Goal: Task Accomplishment & Management: Use online tool/utility

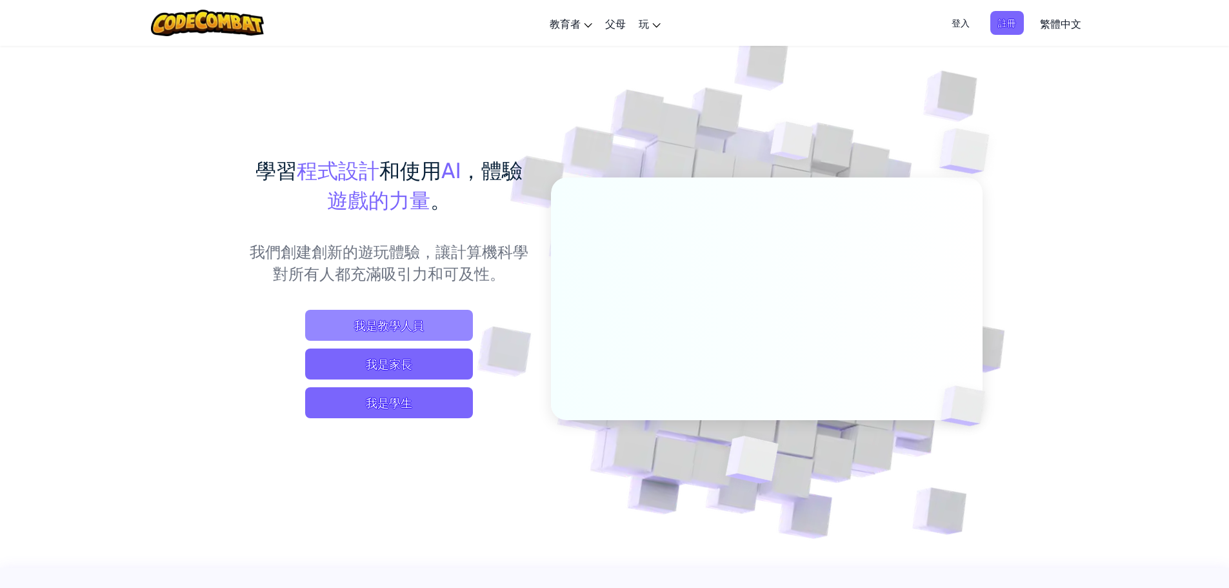
click at [423, 328] on span "我是教學人員" at bounding box center [389, 325] width 168 height 31
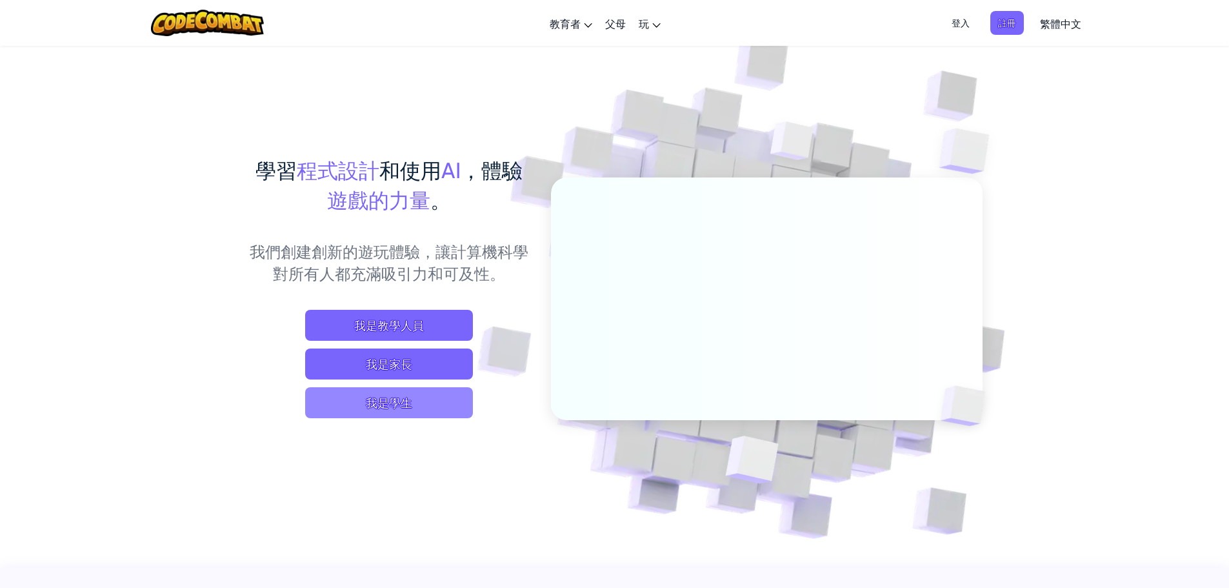
click at [405, 388] on span "我是學生" at bounding box center [389, 402] width 168 height 31
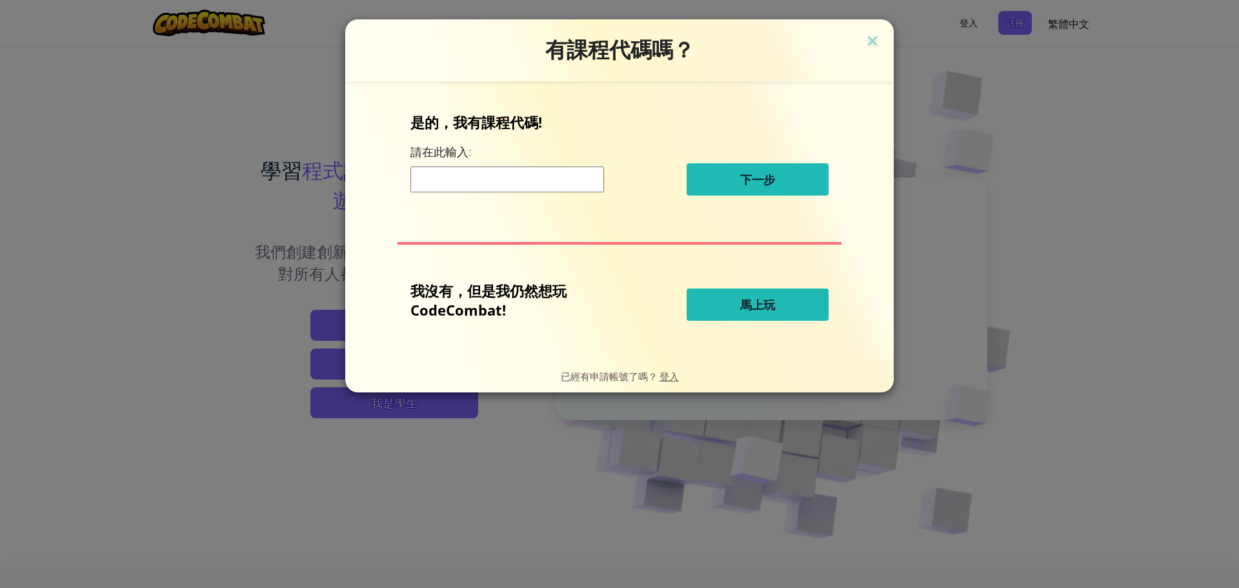
click at [190, 186] on div "有課程代碼嗎？ 是的，我有課程代碼! 請在此輸入: 下一步 我沒有，但是我仍然想玩 CodeCombat! 馬上玩 已經有申請帳號了嗎？ 登入" at bounding box center [619, 294] width 1239 height 588
click at [732, 310] on button "馬上玩" at bounding box center [758, 304] width 142 height 32
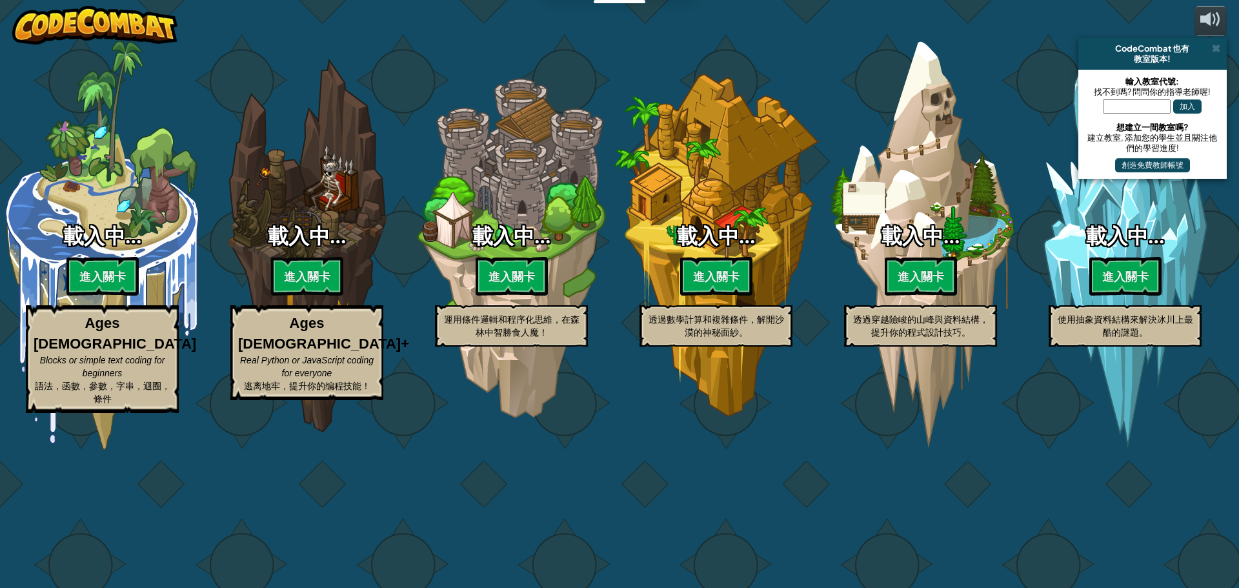
select select "zh-HANT"
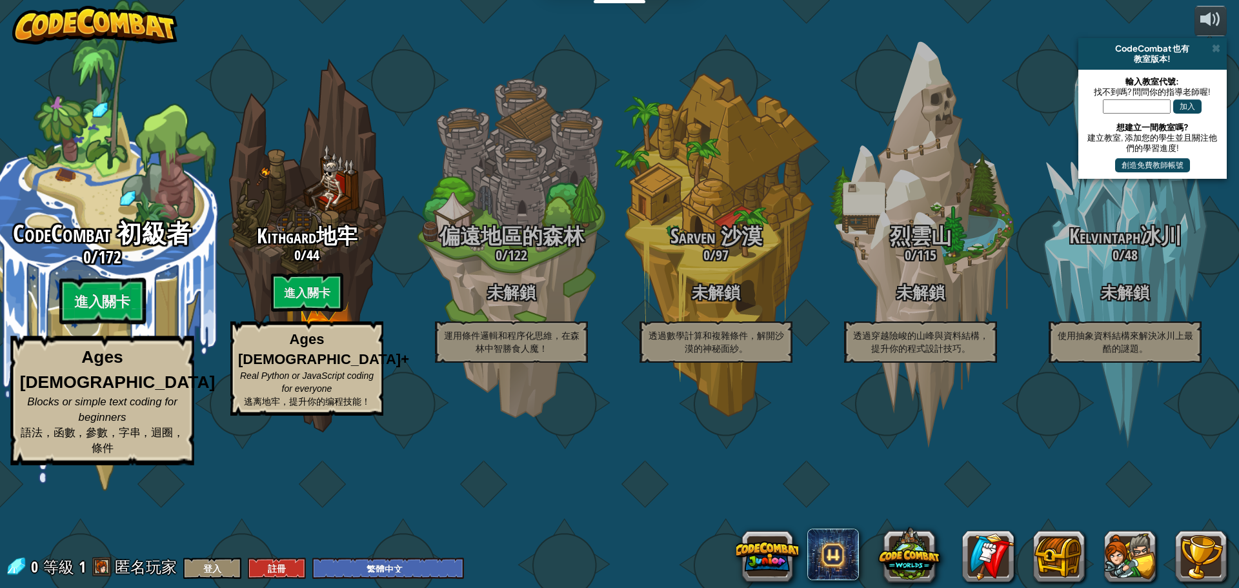
click at [112, 268] on span "172" at bounding box center [109, 256] width 23 height 23
select select "zh-HANT"
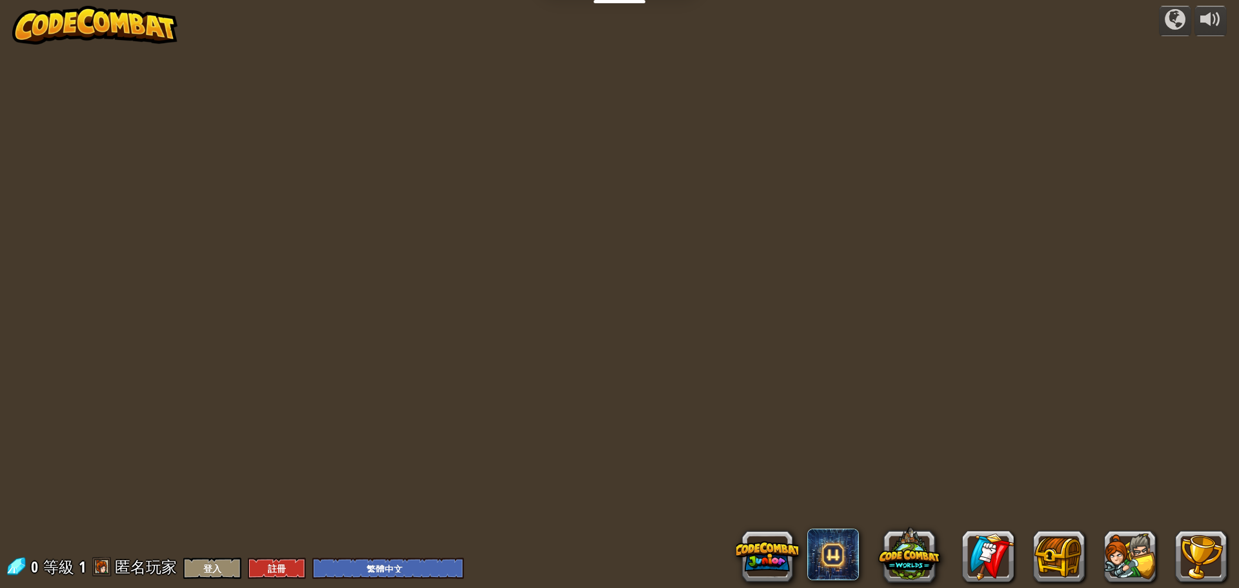
select select "zh-HANT"
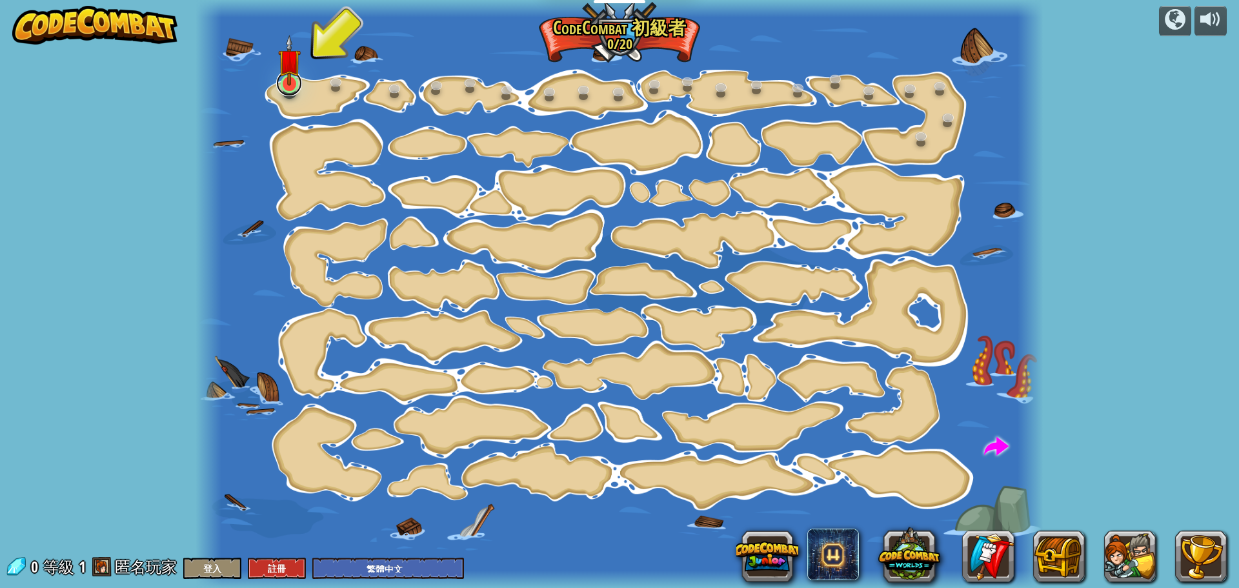
click at [300, 91] on div "階段變化 (未解鎖) 更改步驟參數。 聰明行動 (未解鎖) 現在我們真的在走了！ 加油加油加油 (未解鎖) 去拿更多寶石 閃亮 (未解鎖) 看這些寶石！ 走掉…" at bounding box center [619, 294] width 847 height 588
click at [292, 93] on link at bounding box center [289, 83] width 26 height 26
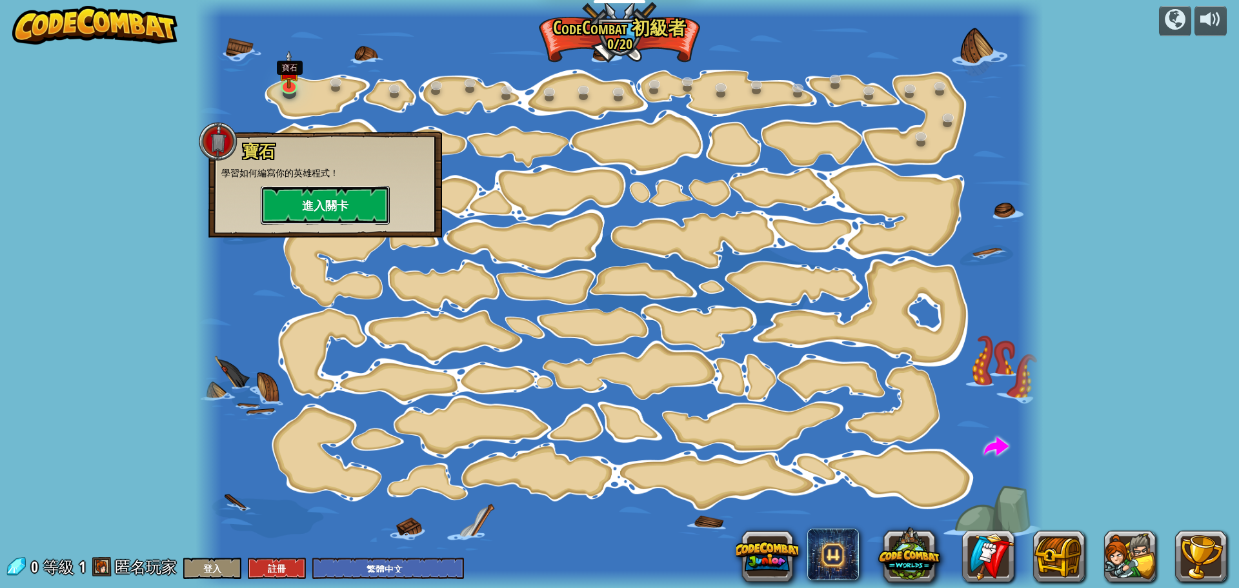
click at [317, 217] on button "進入關卡" at bounding box center [325, 205] width 129 height 39
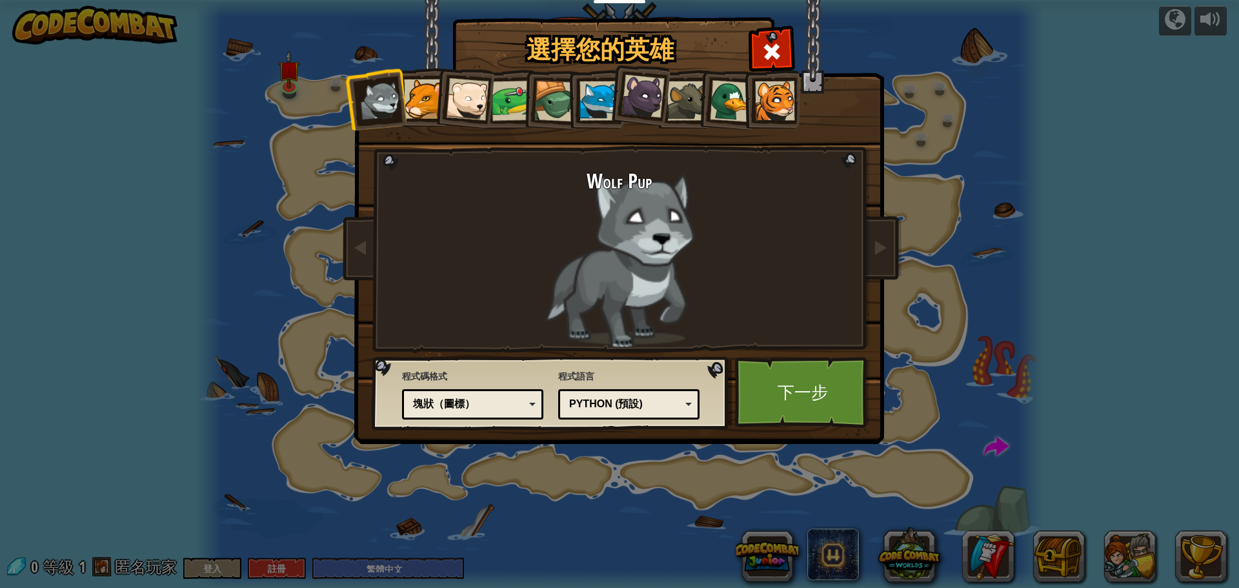
click at [430, 101] on div at bounding box center [423, 98] width 39 height 39
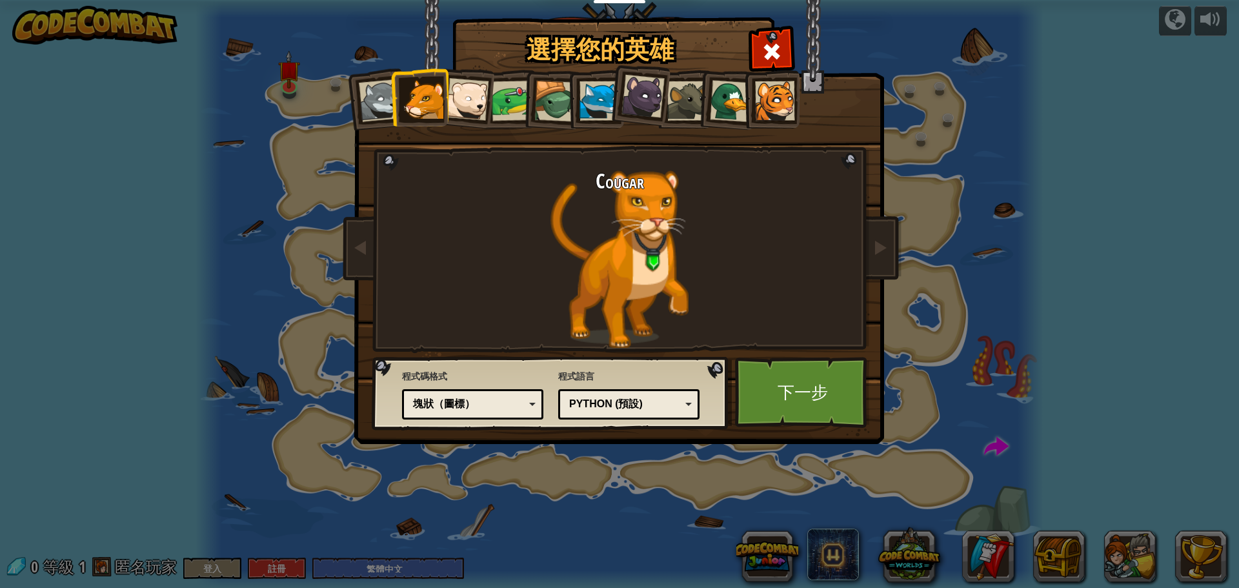
click at [656, 94] on div at bounding box center [642, 96] width 43 height 43
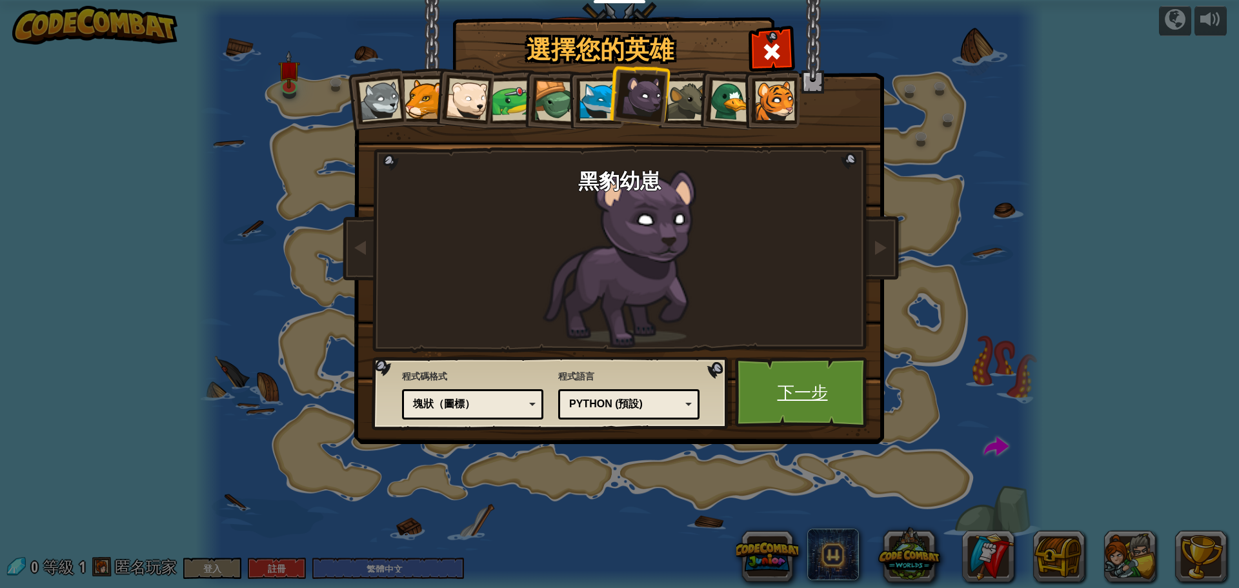
click at [756, 383] on link "下一步" at bounding box center [802, 392] width 135 height 71
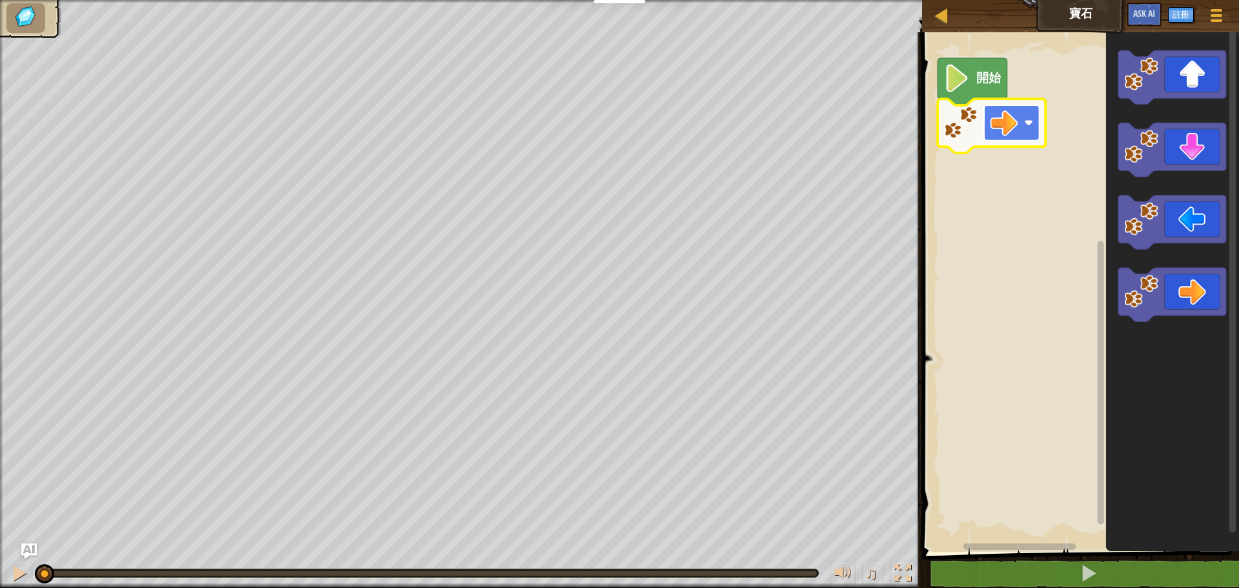
click at [994, 135] on image "Blockly工作區" at bounding box center [1004, 123] width 28 height 28
click at [980, 90] on icon "Blockly工作區" at bounding box center [973, 81] width 70 height 47
click at [982, 90] on icon "Blockly工作區" at bounding box center [973, 81] width 70 height 47
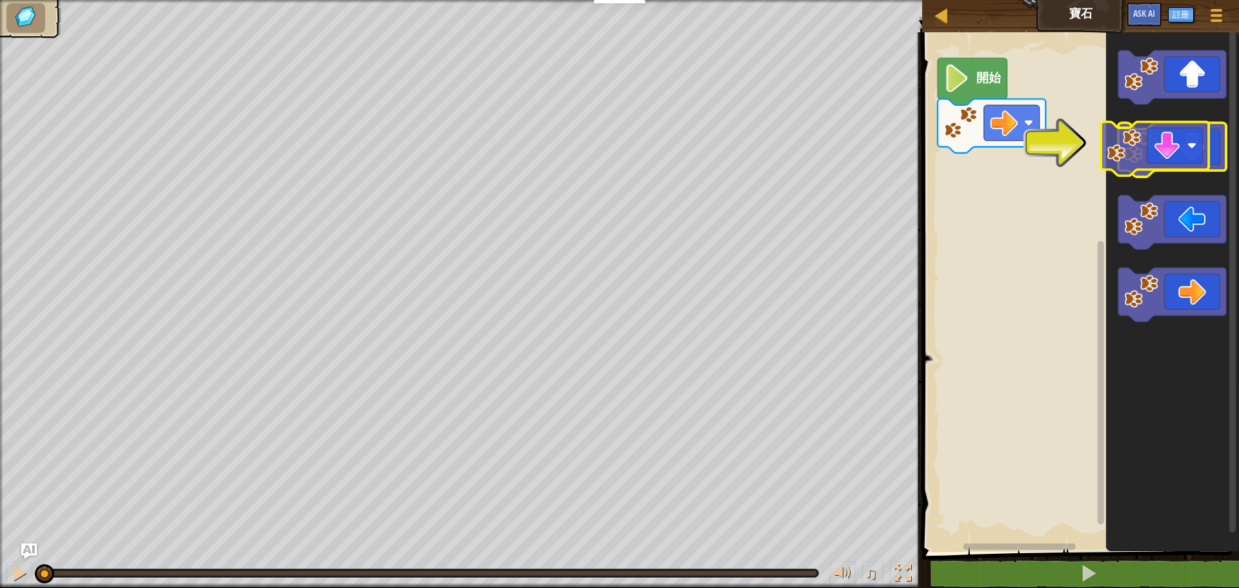
click at [1178, 159] on icon "Blockly工作區" at bounding box center [1172, 150] width 108 height 54
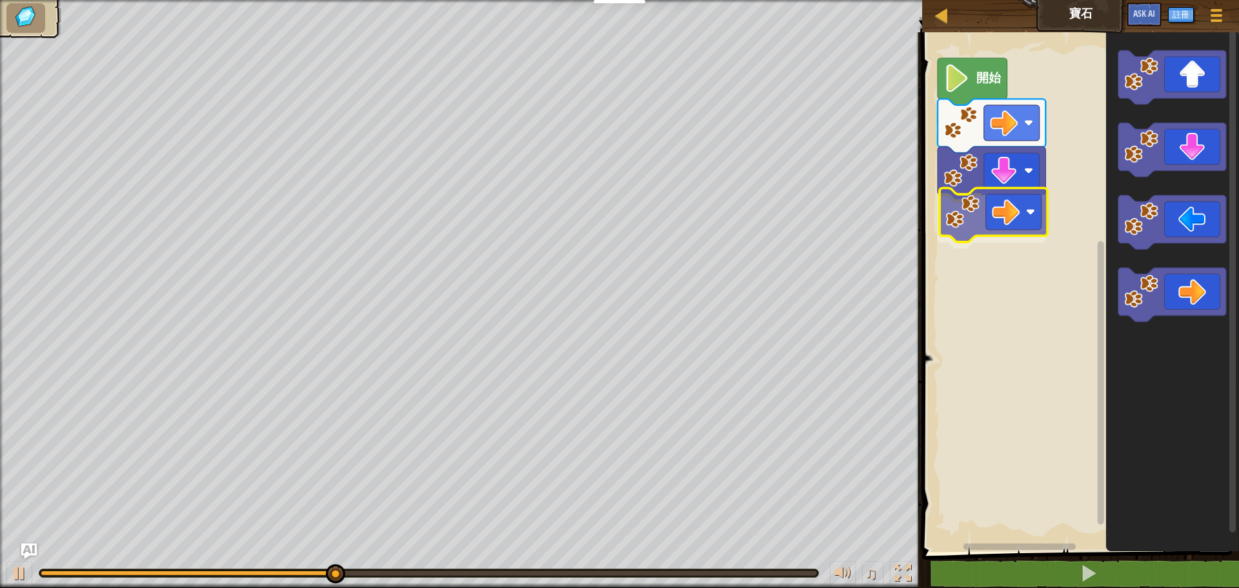
click at [977, 199] on div "開始" at bounding box center [1078, 289] width 321 height 526
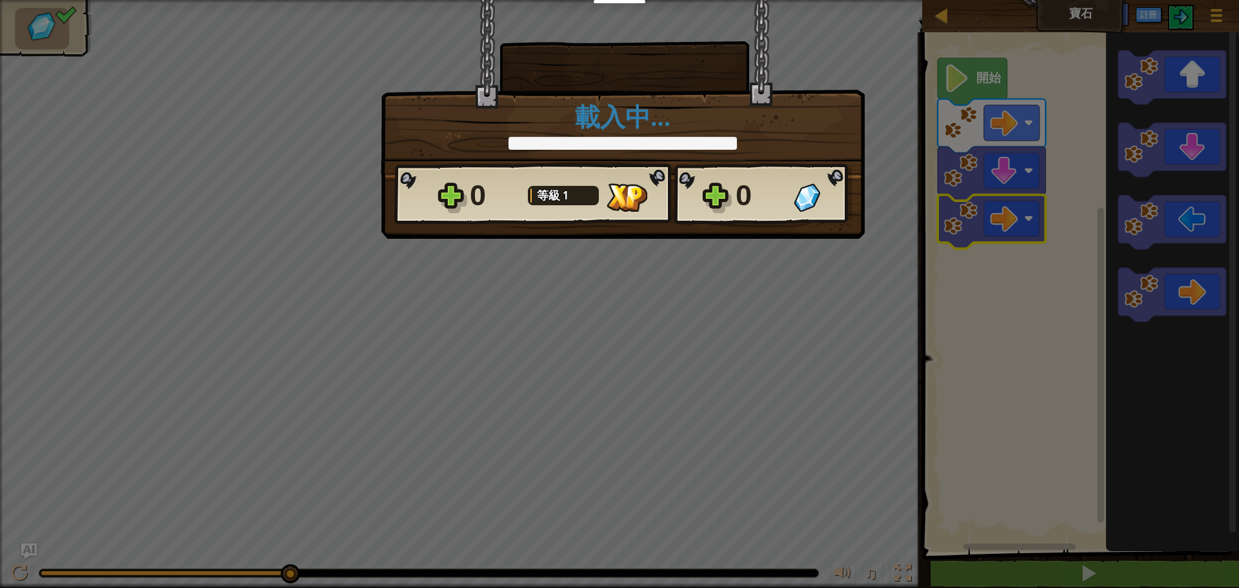
click at [741, 227] on div "× 這個關卡有多好玩? 載入中… Reticulating Splines... 載入中… 0 等級 1 0 想保存您的程式碼？建立一個免費帳號吧！ 保存進度…" at bounding box center [623, 119] width 484 height 239
click at [742, 227] on div "× 這個關卡有多好玩? 載入中… Reticulating Splines... 載入中… 0 等級 1 0 想保存您的程式碼？建立一個免費帳號吧！ 保存進度…" at bounding box center [623, 119] width 484 height 239
drag, startPoint x: 742, startPoint y: 227, endPoint x: 740, endPoint y: 210, distance: 16.9
click at [741, 215] on div "× 這個關卡有多好玩? 載入中… Reticulating Splines... 載入中… 0 等級 1 0 想保存您的程式碼？建立一個免費帳號吧！ 保存進度…" at bounding box center [623, 119] width 484 height 239
click at [660, 141] on div at bounding box center [623, 143] width 228 height 13
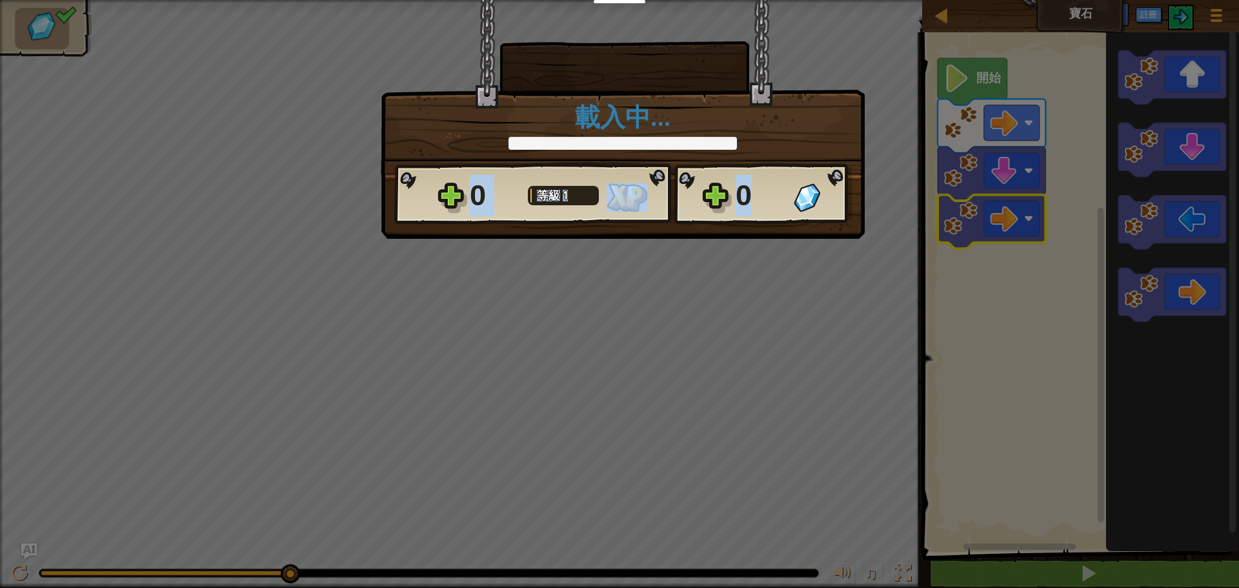
drag, startPoint x: 684, startPoint y: 200, endPoint x: 747, endPoint y: 195, distance: 63.5
click at [747, 195] on div "0 等級 1 0" at bounding box center [623, 194] width 458 height 62
click at [737, 194] on div "0" at bounding box center [761, 195] width 50 height 41
click at [563, 192] on span "1" at bounding box center [565, 195] width 5 height 16
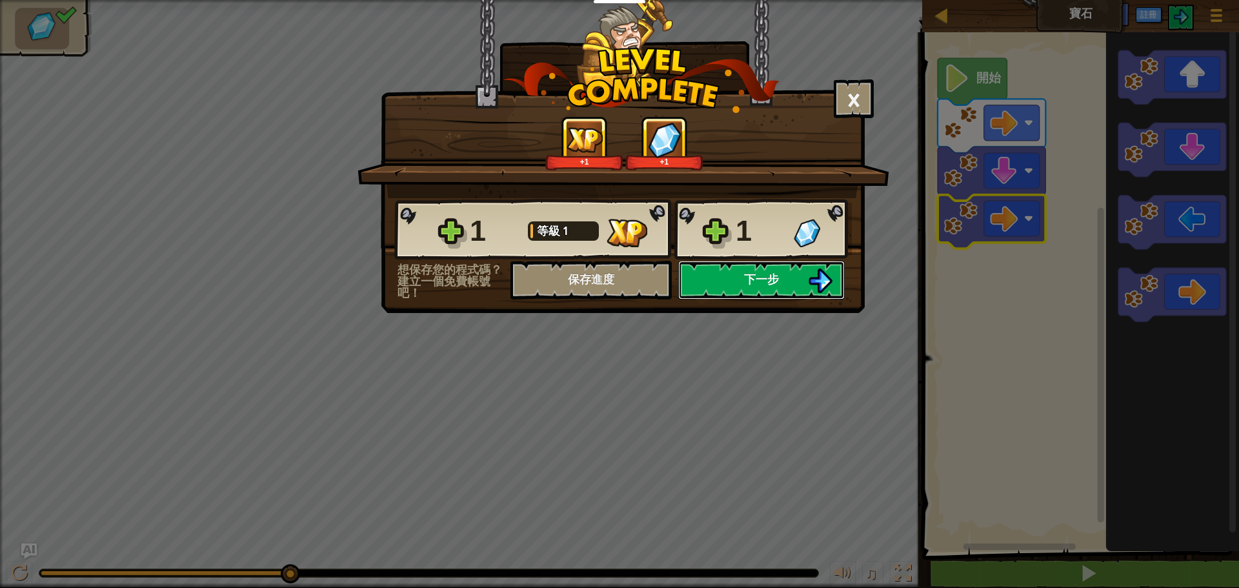
click at [741, 292] on button "下一步" at bounding box center [761, 280] width 166 height 39
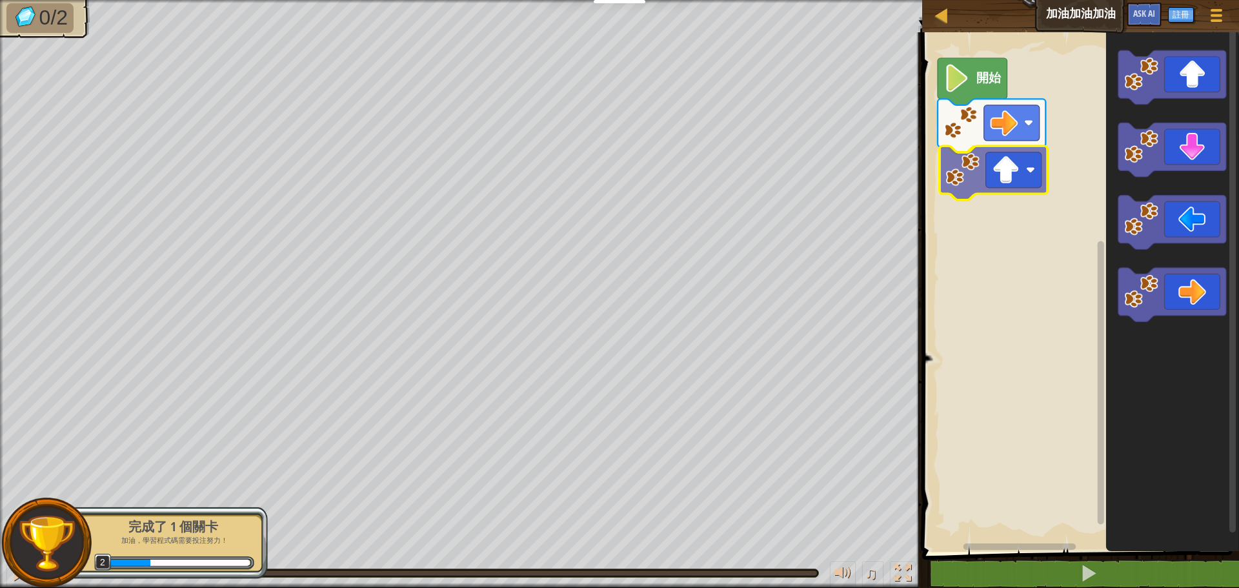
click at [1023, 180] on div "開始" at bounding box center [1078, 289] width 321 height 526
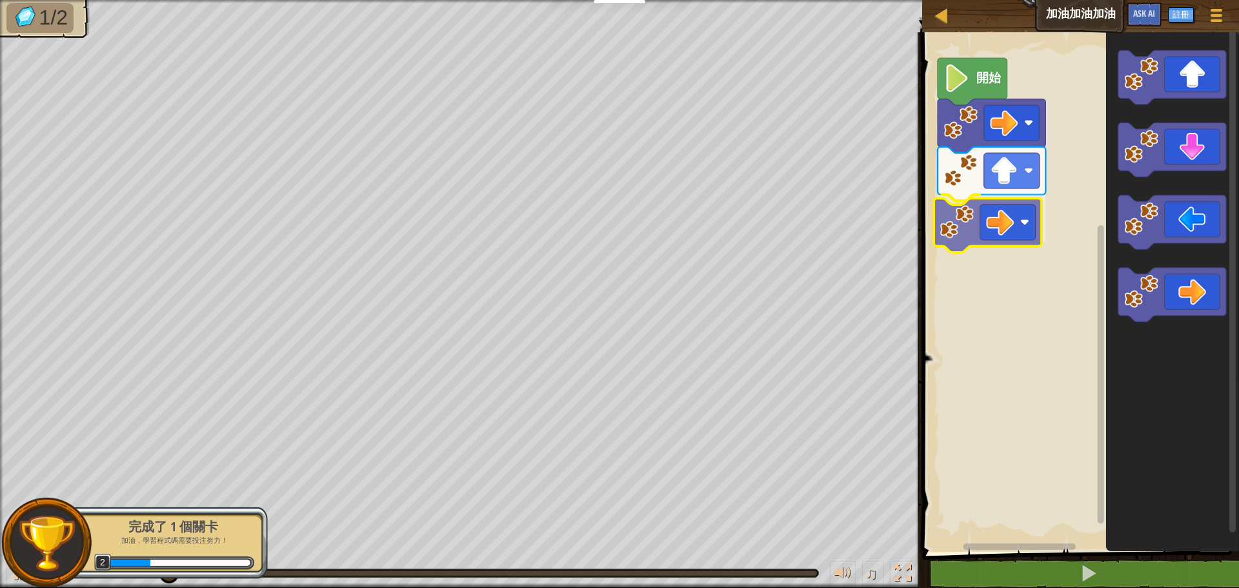
click at [1004, 237] on div "開始" at bounding box center [1078, 289] width 321 height 526
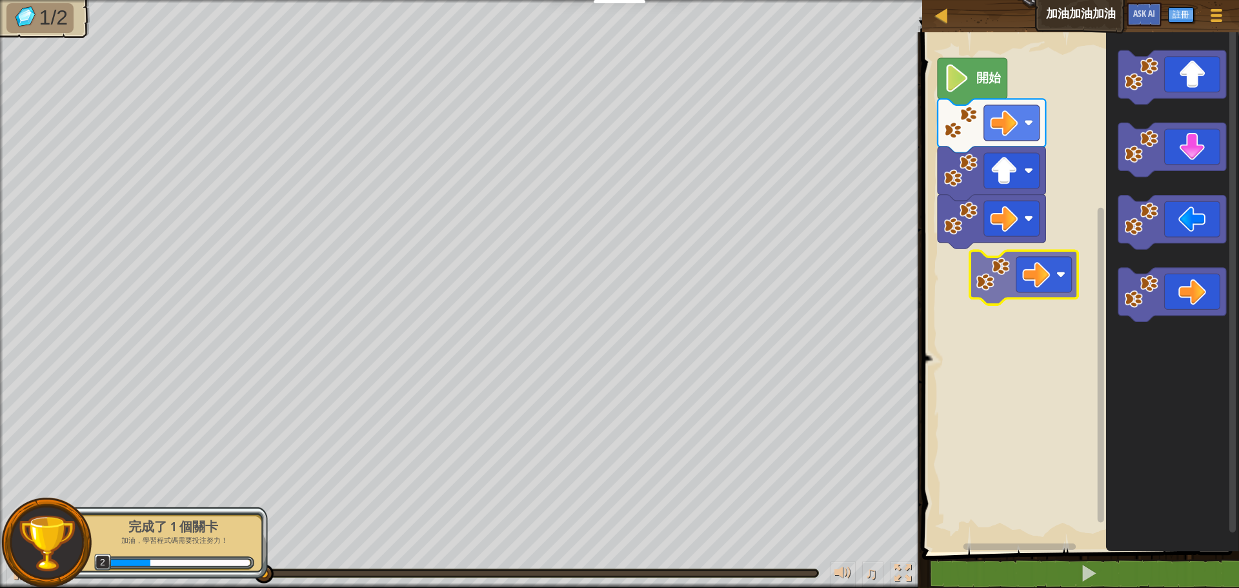
click at [990, 263] on div "開始" at bounding box center [1078, 289] width 321 height 526
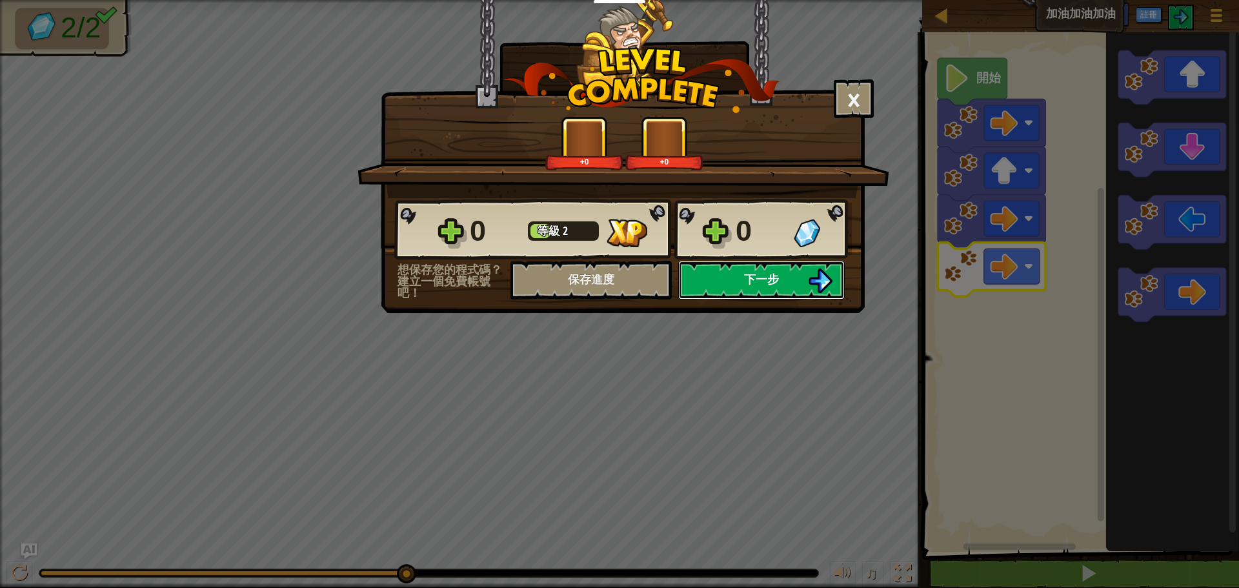
click at [706, 293] on button "下一步" at bounding box center [761, 280] width 166 height 39
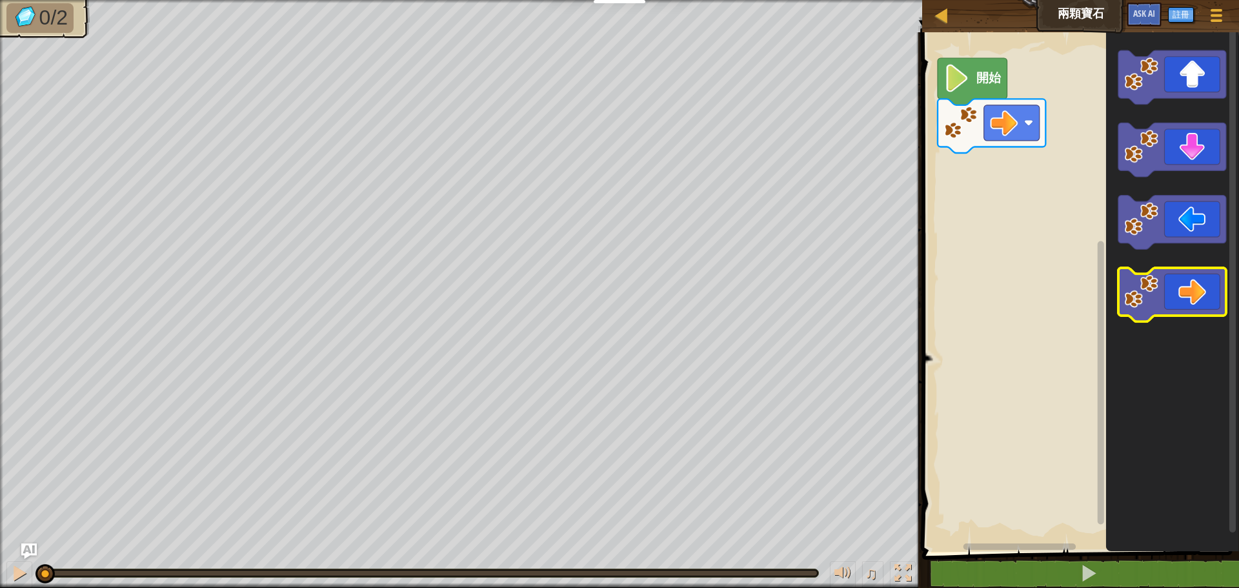
click at [1185, 305] on icon "Blockly工作區" at bounding box center [1172, 295] width 108 height 54
click at [1180, 289] on icon "Blockly工作區" at bounding box center [1172, 295] width 108 height 54
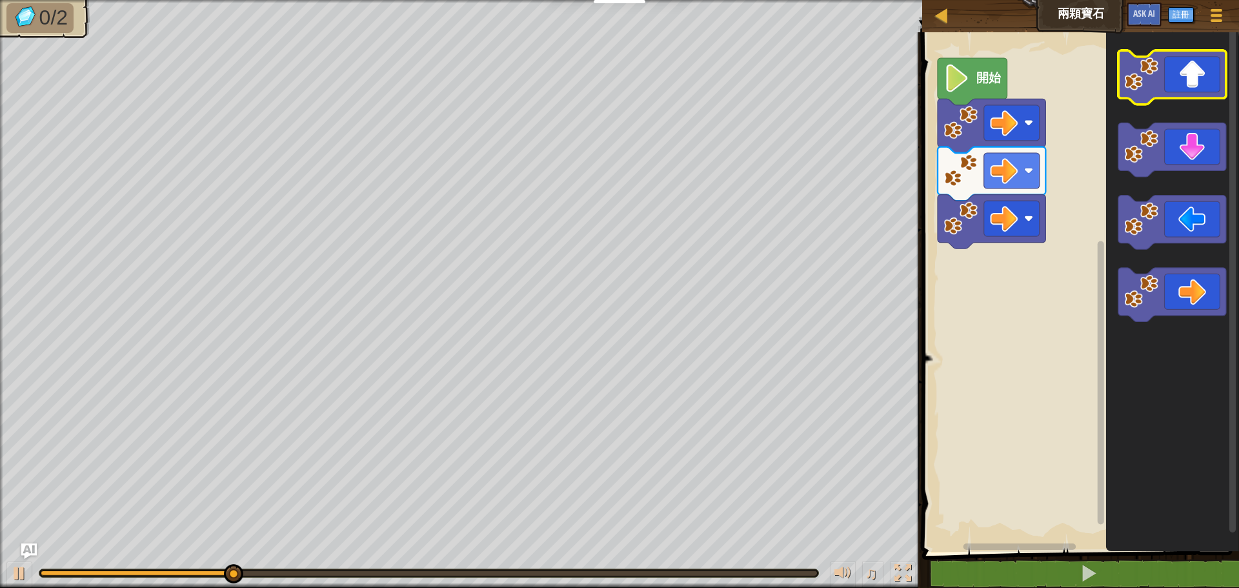
click at [1182, 88] on icon "Blockly工作區" at bounding box center [1172, 77] width 108 height 54
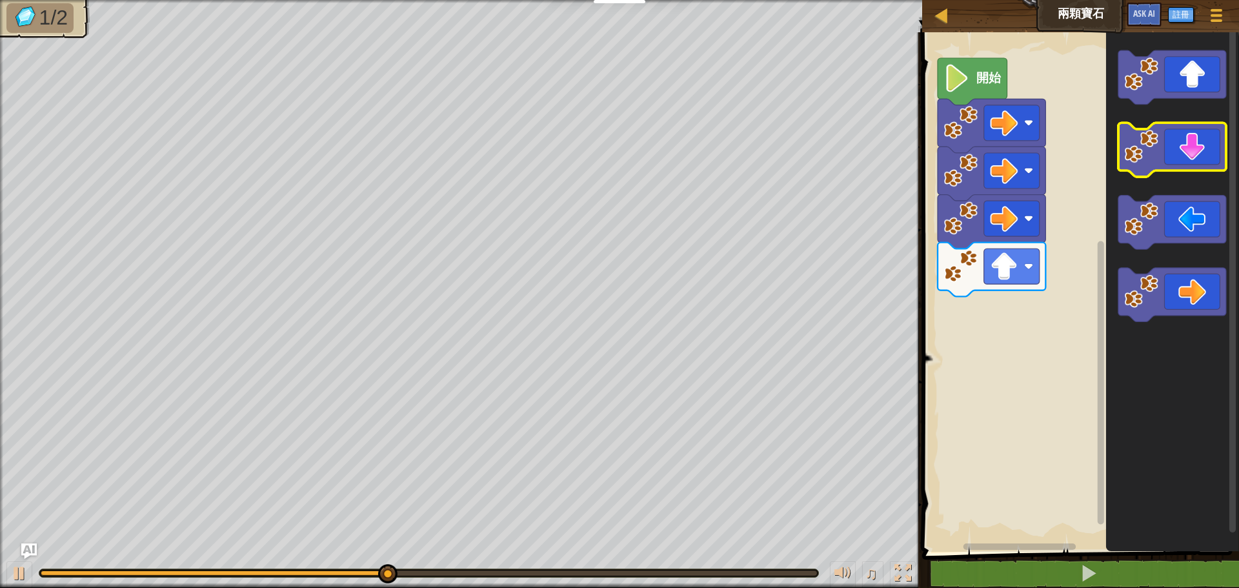
click at [1197, 148] on icon "Blockly工作區" at bounding box center [1172, 150] width 108 height 54
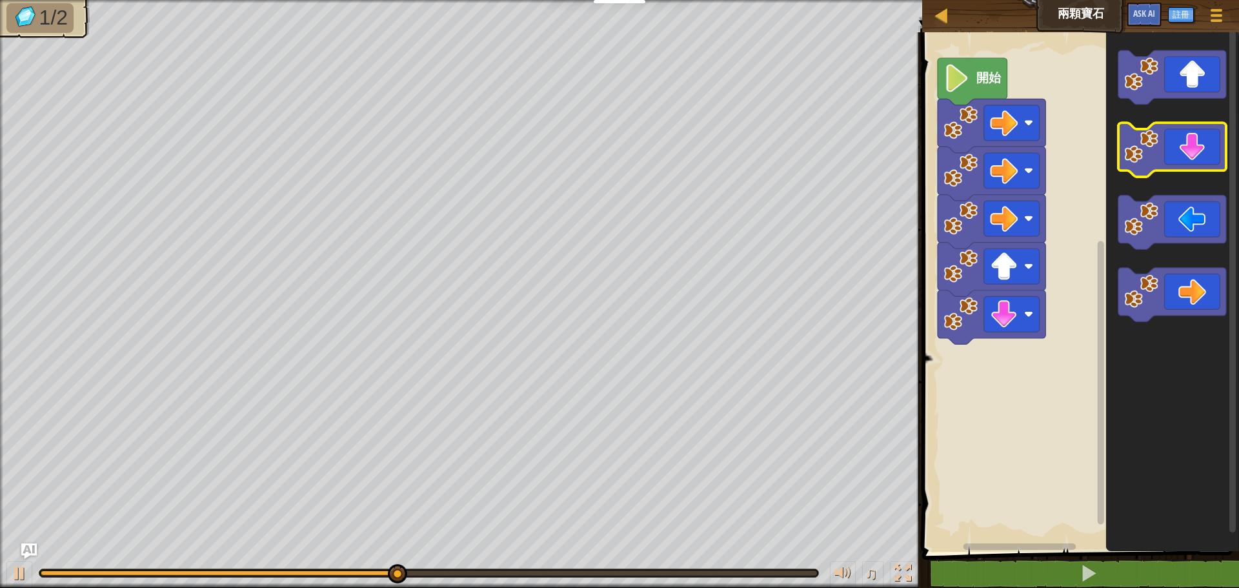
click at [1197, 148] on icon "Blockly工作區" at bounding box center [1172, 150] width 108 height 54
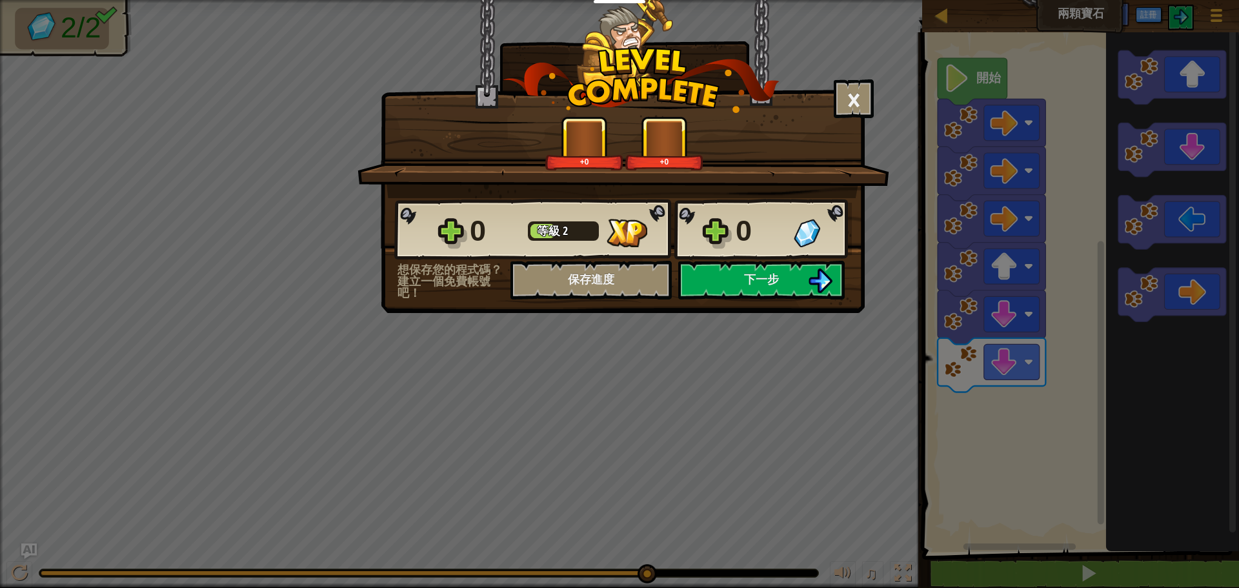
click at [745, 305] on div "× 這個關卡有多好玩? +0 +0 Reticulating Splines... 0 等級 2 0 想保存您的程式碼？建立一個免費帳號吧！ 保存進度 儲存進…" at bounding box center [623, 156] width 484 height 313
click at [750, 297] on button "下一步" at bounding box center [761, 280] width 166 height 39
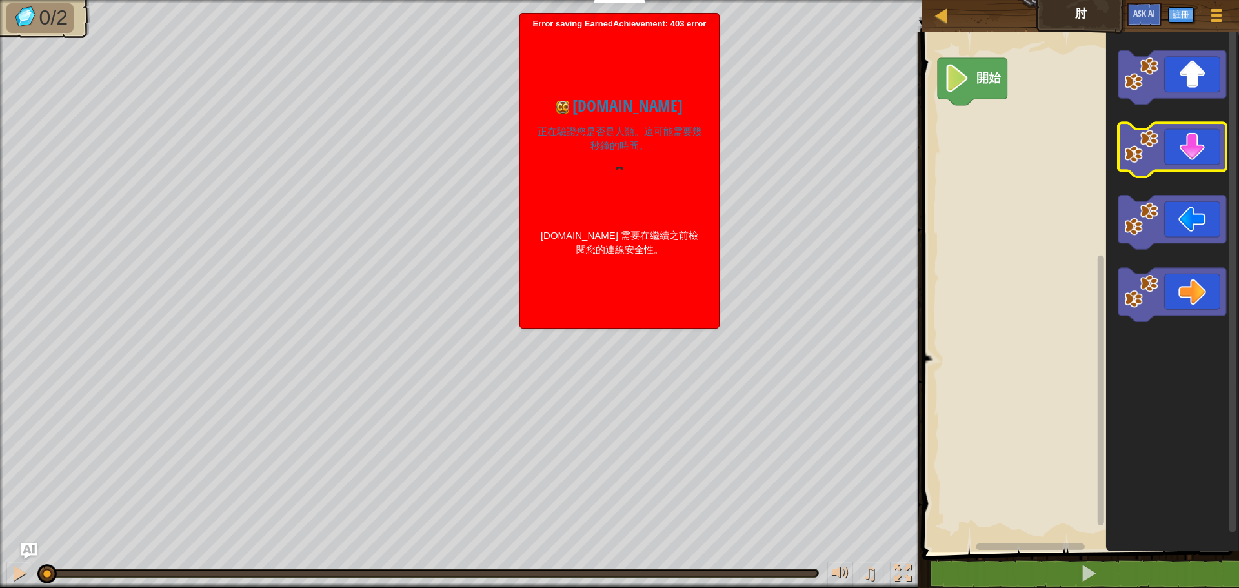
click at [1153, 161] on image "Blockly工作區" at bounding box center [1142, 147] width 34 height 34
click at [1153, 162] on image "Blockly工作區" at bounding box center [1142, 147] width 34 height 34
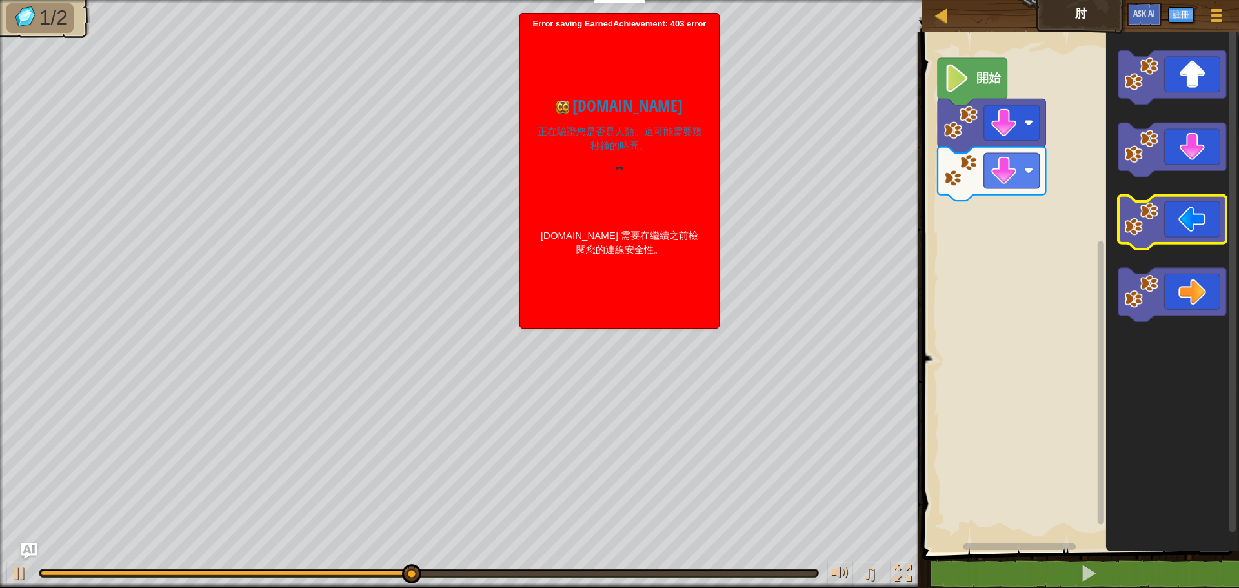
click at [1187, 238] on icon "Blockly工作區" at bounding box center [1172, 223] width 108 height 54
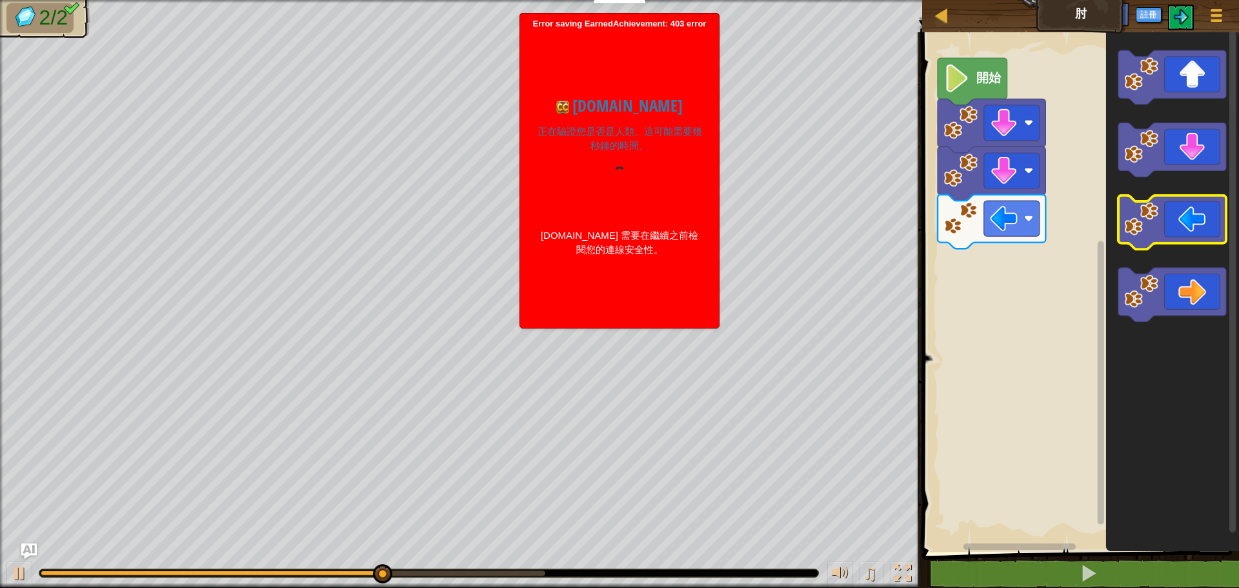
click at [1191, 236] on icon "Blockly工作區" at bounding box center [1172, 223] width 108 height 54
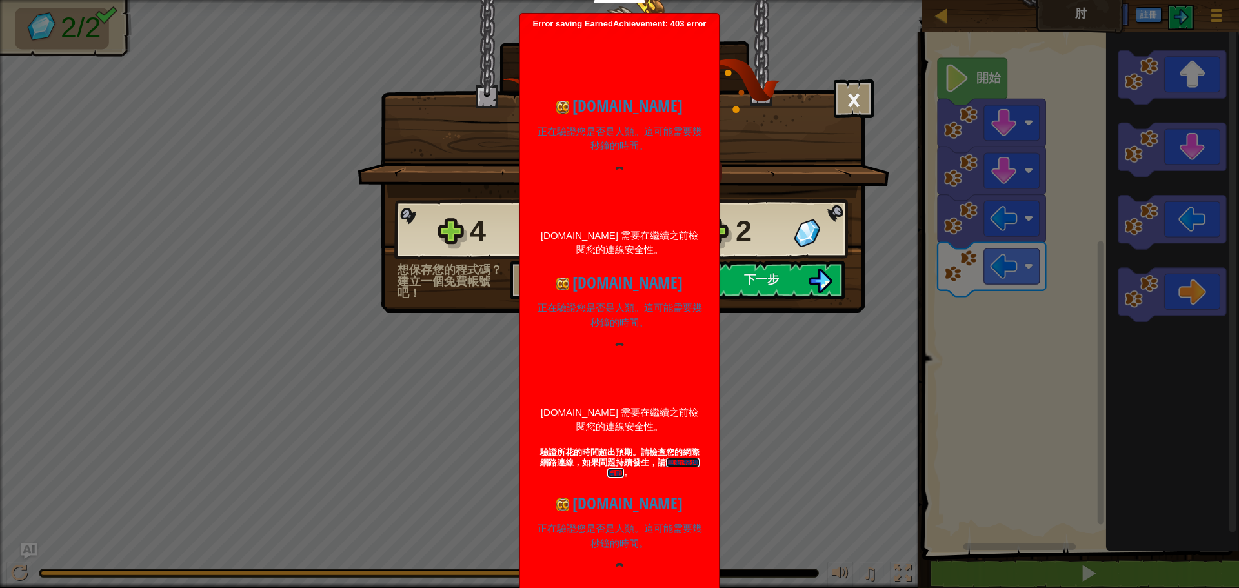
click at [687, 287] on div "[DOMAIN_NAME] 正在驗證您是否是人類。這可能需要幾秒鐘的時間。 [DOMAIN_NAME] 需要在繼續之前檢閱您的連線安全性。 驗證成功 正在等待…" at bounding box center [620, 374] width 186 height 587
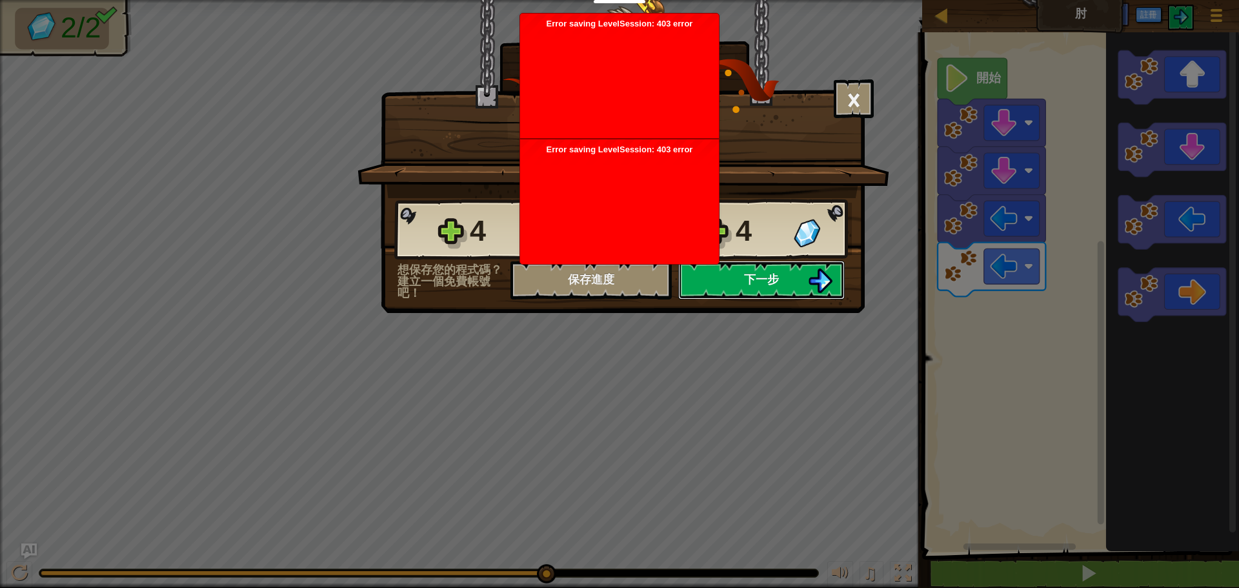
click at [746, 279] on span "下一步" at bounding box center [761, 279] width 35 height 16
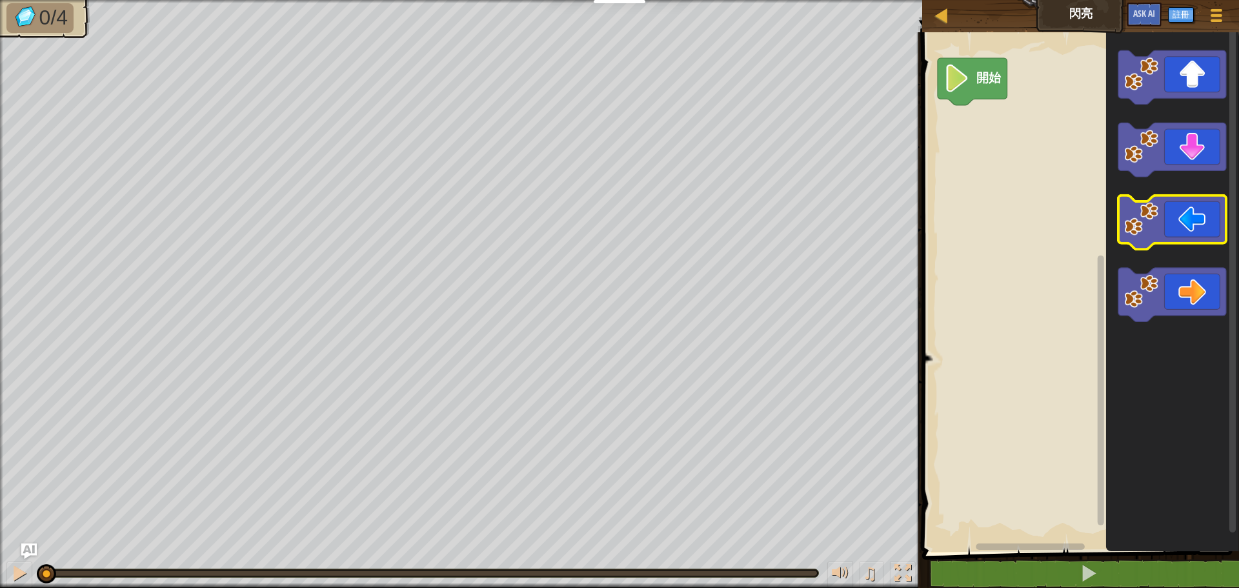
click at [1154, 230] on image "Blockly工作區" at bounding box center [1142, 219] width 34 height 34
click at [1155, 235] on image "Blockly工作區" at bounding box center [1142, 219] width 34 height 34
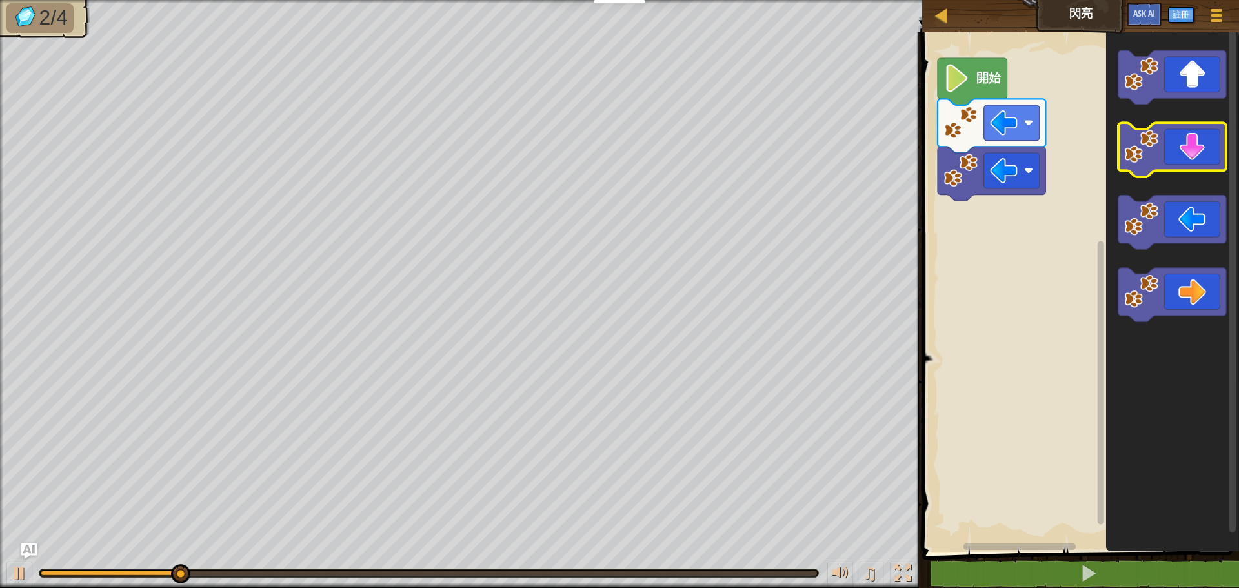
click at [1174, 148] on icon "Blockly工作區" at bounding box center [1172, 150] width 108 height 54
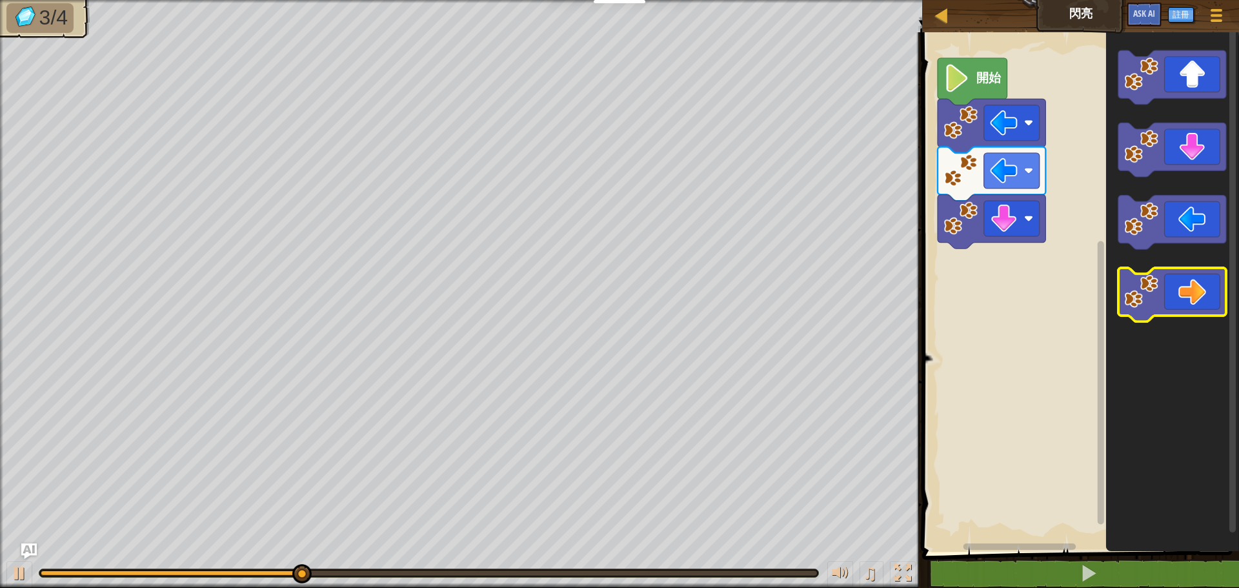
click at [1178, 289] on icon "Blockly工作區" at bounding box center [1172, 295] width 108 height 54
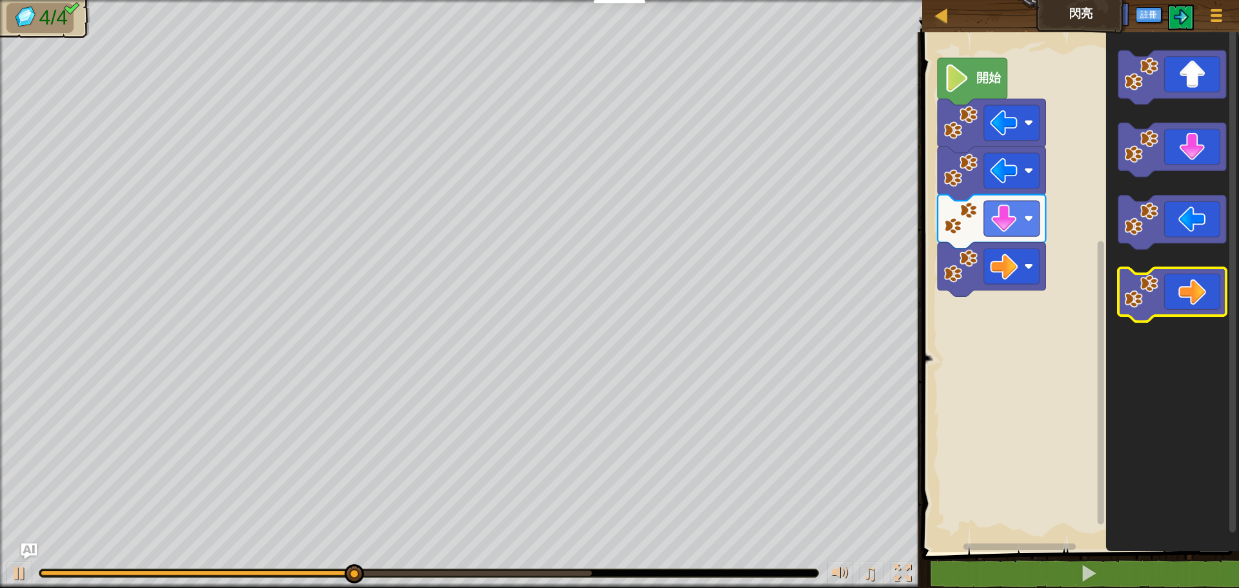
click at [1182, 290] on icon "Blockly工作區" at bounding box center [1172, 295] width 108 height 54
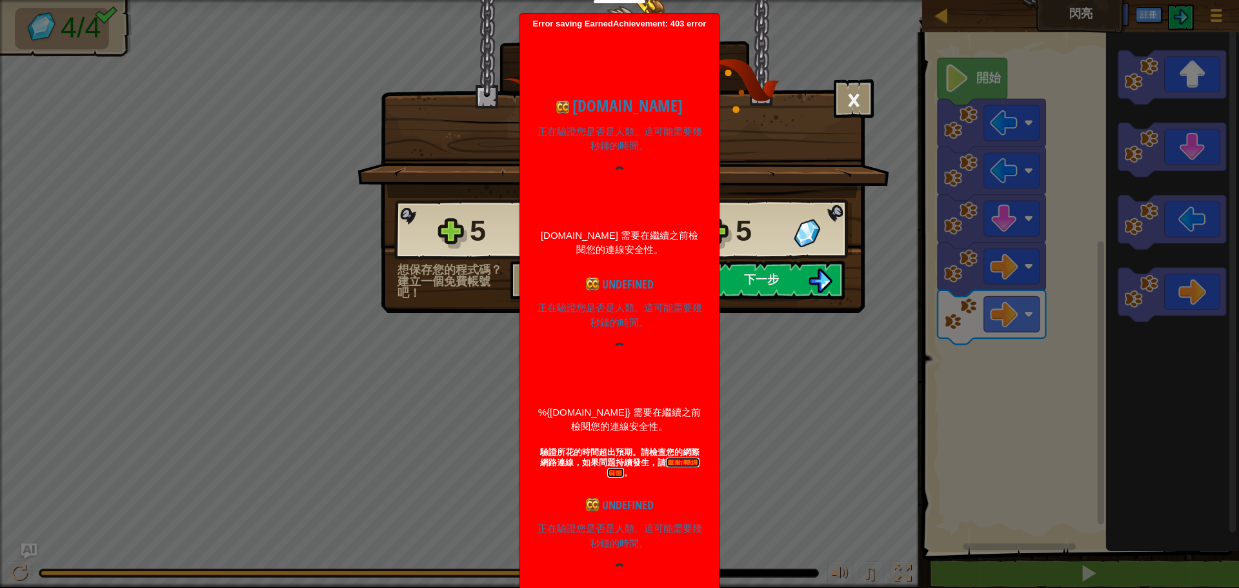
click at [674, 459] on link "重新整理頁面" at bounding box center [653, 468] width 92 height 20
